Goal: Find contact information: Find contact information

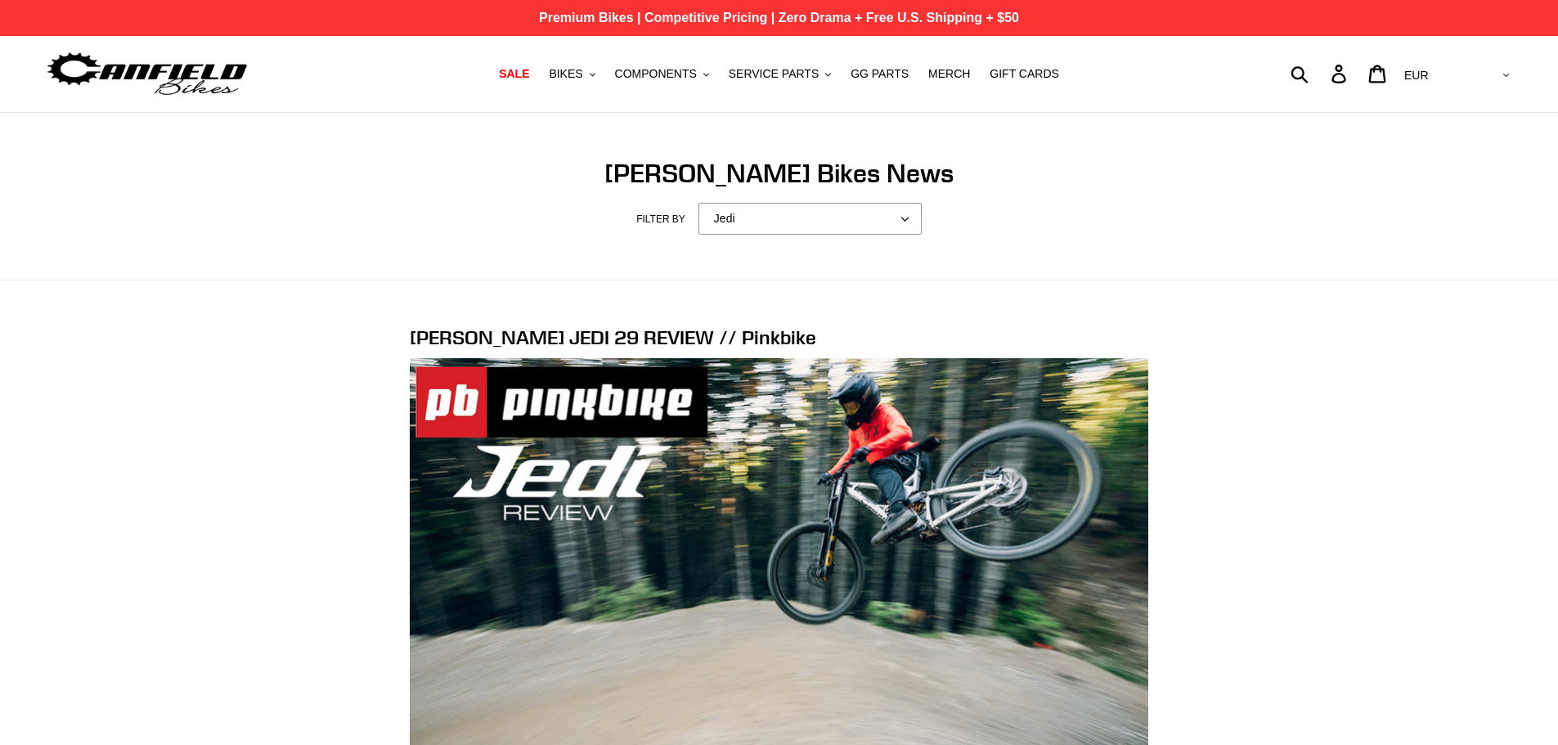
click at [958, 13] on p "Premium Bikes | Competitive Pricing | Zero Drama + Free U.S. Shipping + $50" at bounding box center [779, 18] width 1558 height 36
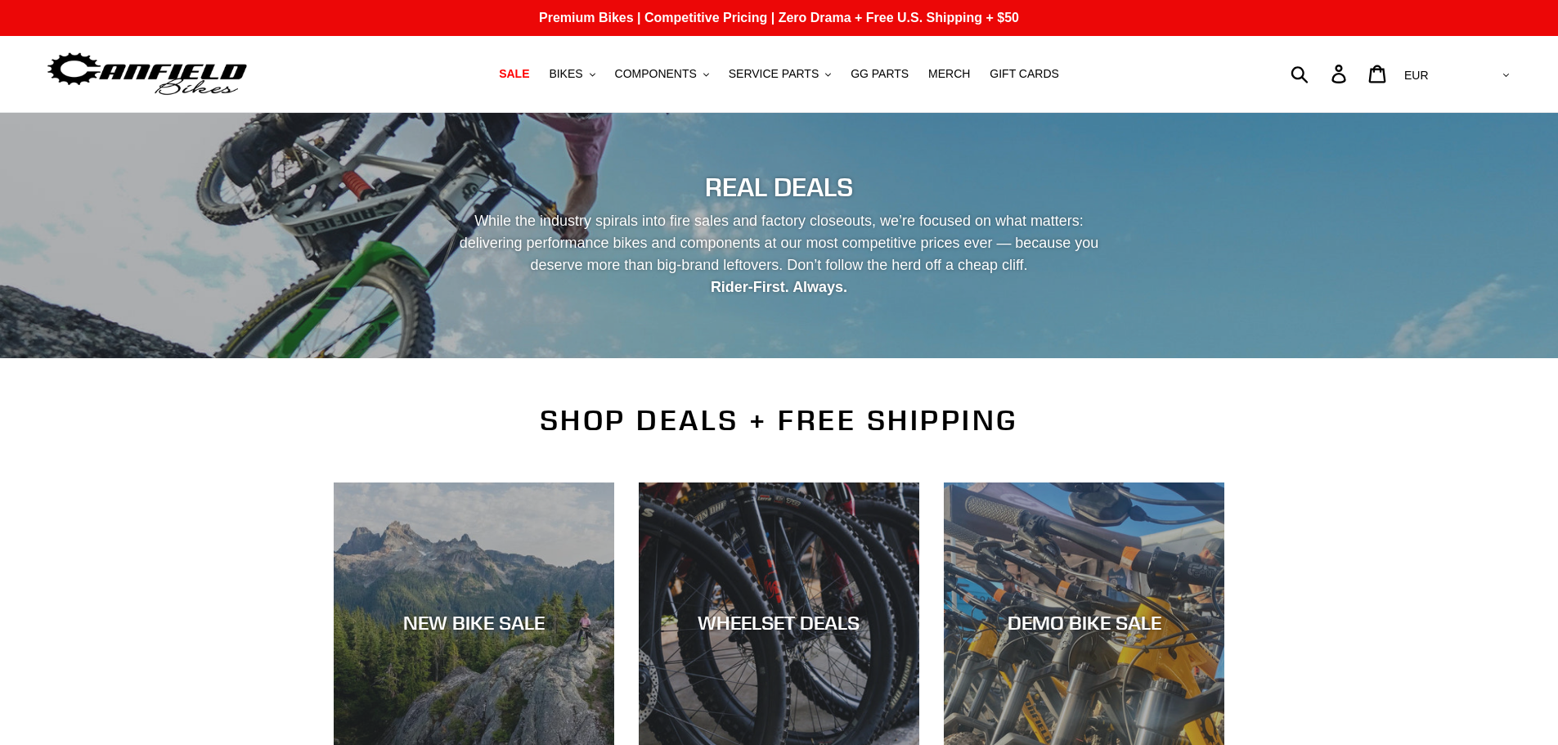
click at [183, 70] on img at bounding box center [147, 74] width 205 height 52
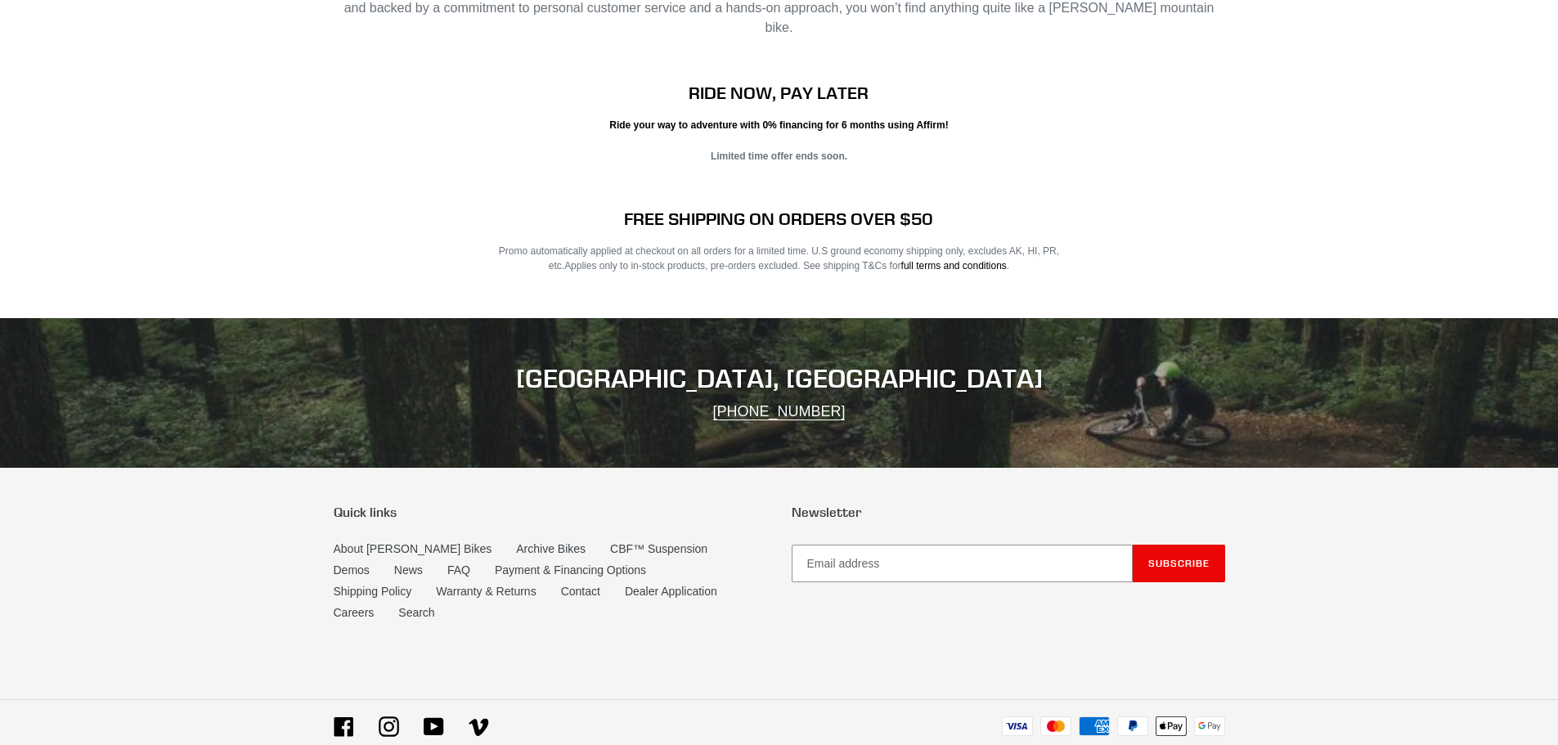
scroll to position [3243, 0]
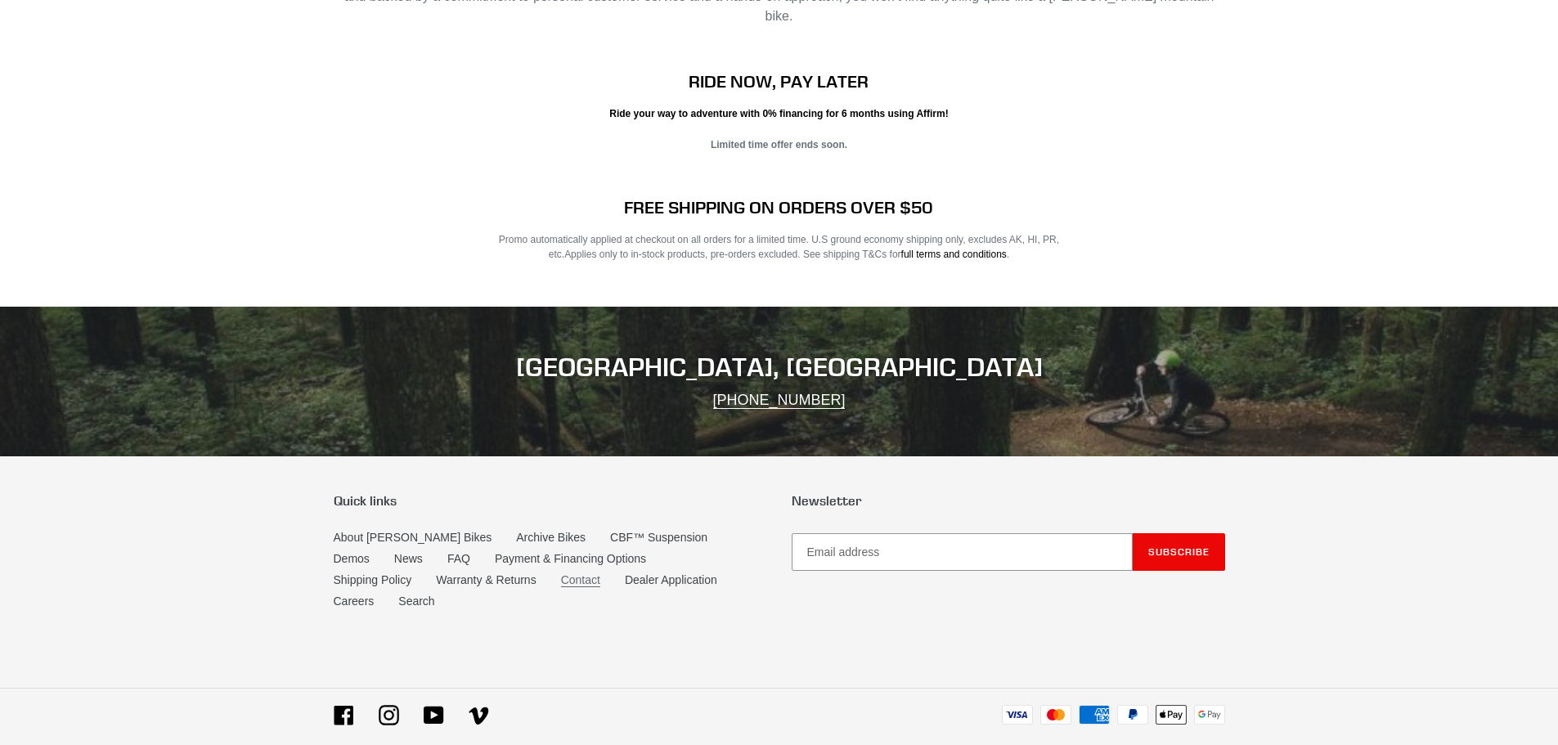
click at [561, 573] on link "Contact" at bounding box center [580, 580] width 39 height 14
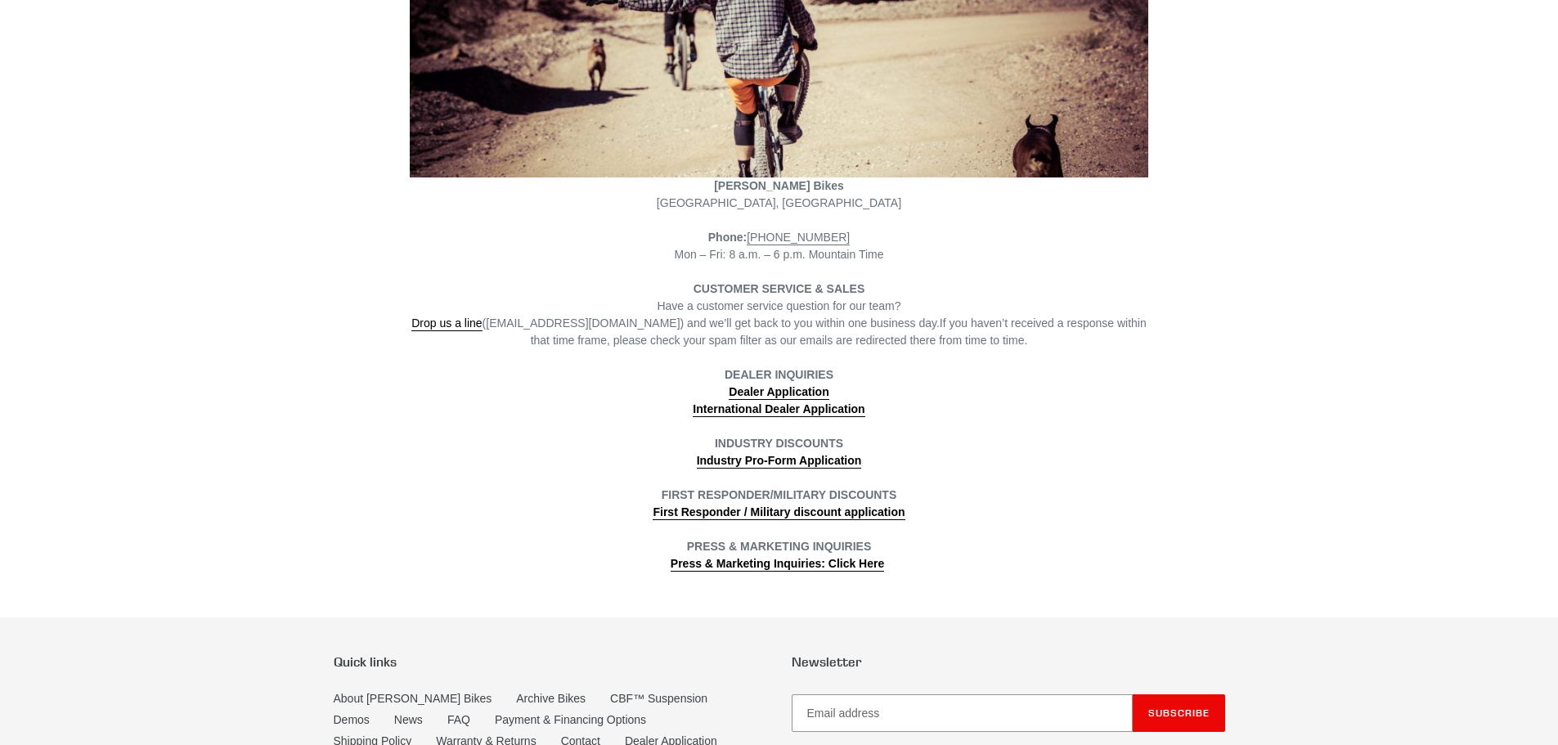
scroll to position [245, 0]
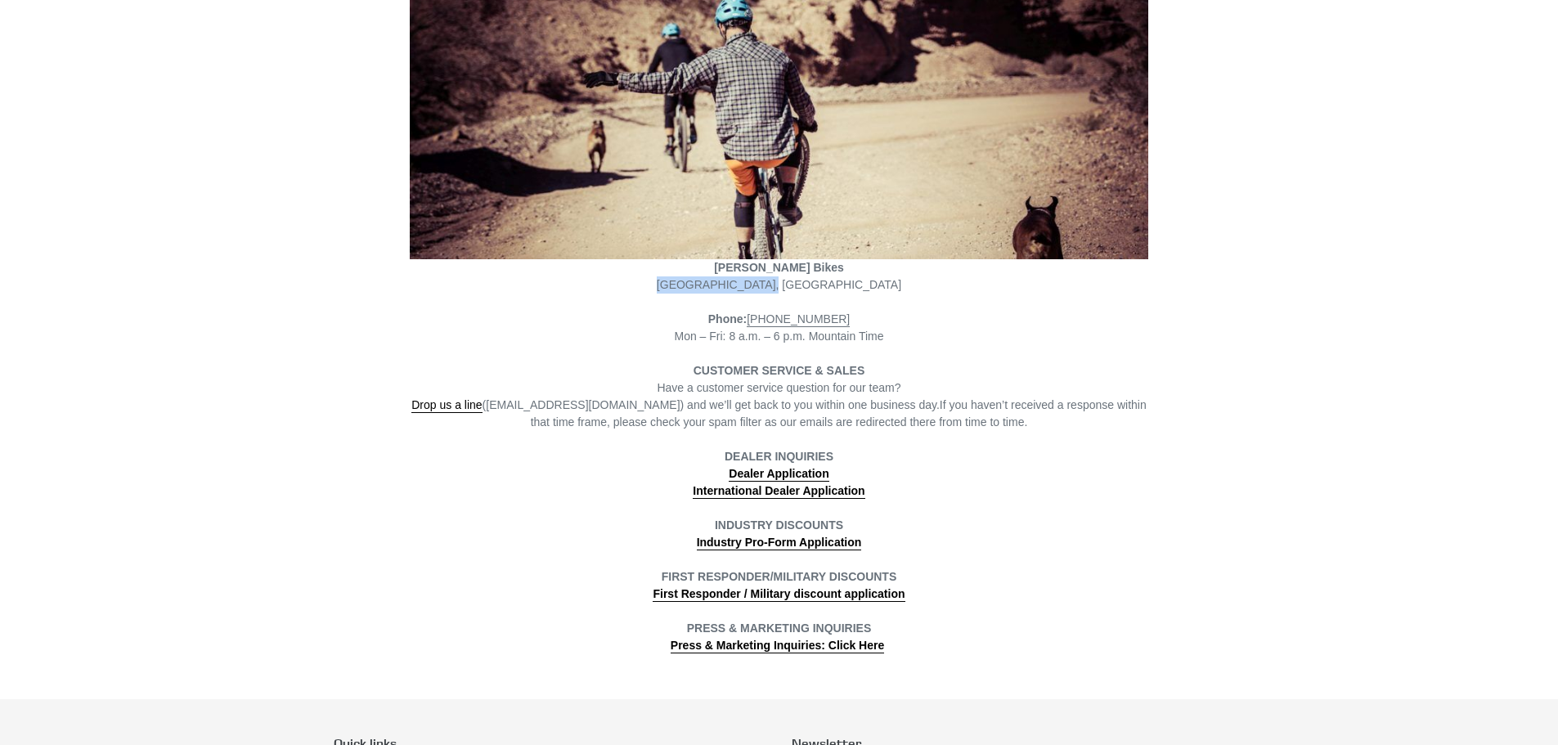
drag, startPoint x: 826, startPoint y: 291, endPoint x: 732, endPoint y: 291, distance: 94.1
click at [732, 291] on span "Poncha Springs, CO" at bounding box center [779, 284] width 245 height 13
copy span "Poncha Springs, CO"
